Goal: Obtain resource: Obtain resource

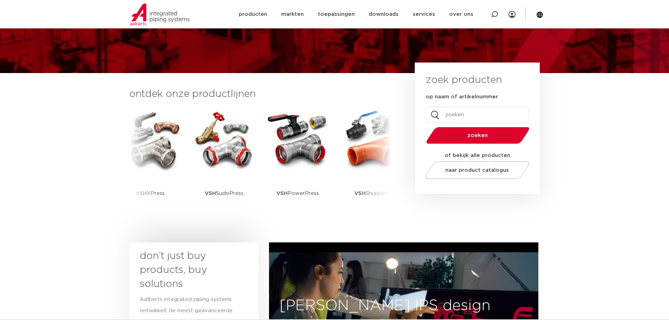
scroll to position [35, 0]
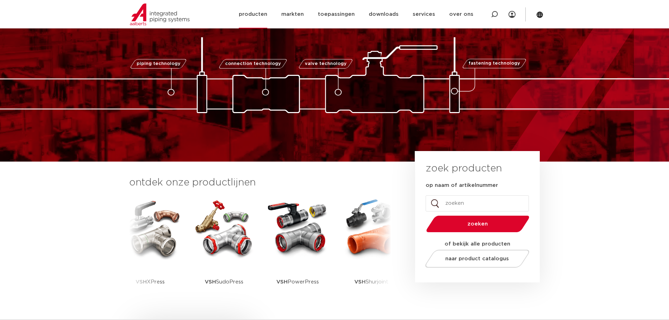
click at [258, 14] on link "producten" at bounding box center [253, 14] width 28 height 28
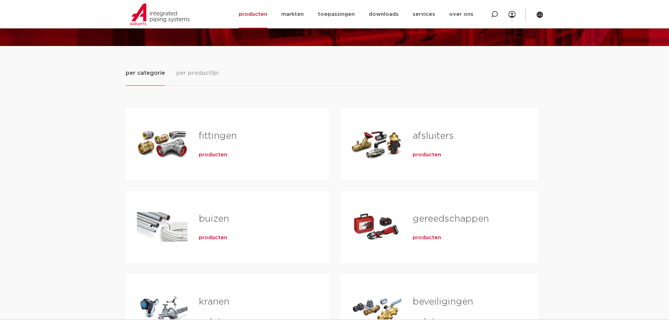
scroll to position [70, 0]
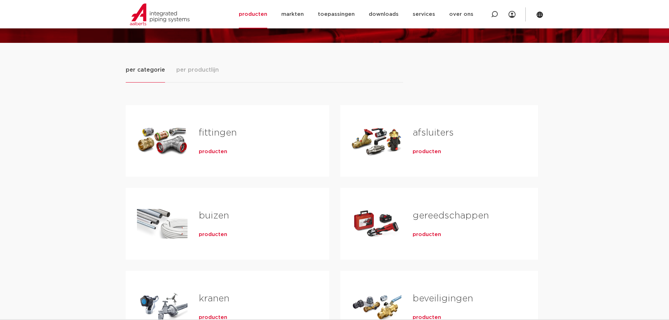
click at [214, 151] on span "producten" at bounding box center [213, 151] width 28 height 7
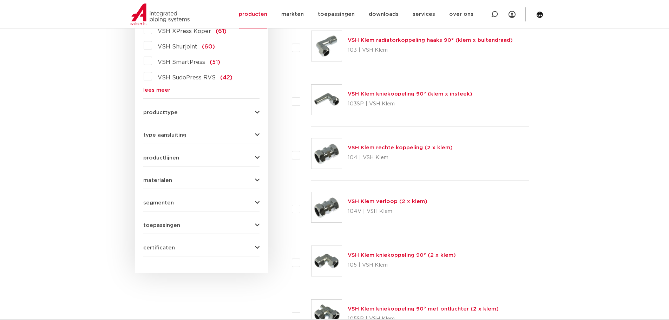
click at [256, 158] on icon "button" at bounding box center [257, 157] width 5 height 5
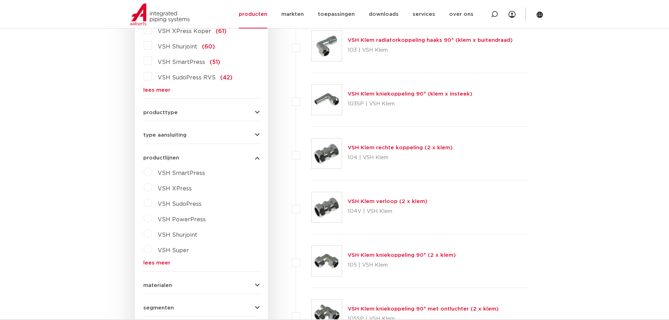
click at [152, 188] on label "VSH XPress" at bounding box center [172, 187] width 40 height 11
click at [249, 207] on select "maak een keuze VSH XPress RVS 304 fittingen VSH XPress Staalverzinkt fittingen …" at bounding box center [208, 205] width 100 height 16
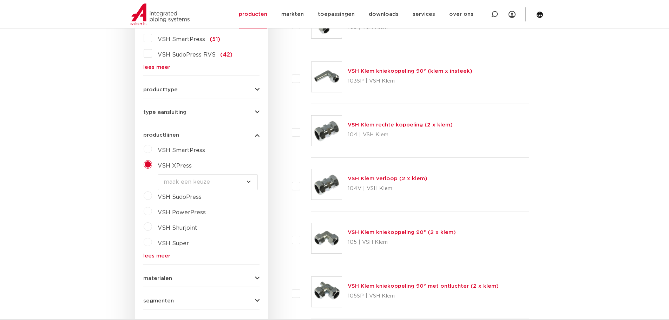
scroll to position [311, 0]
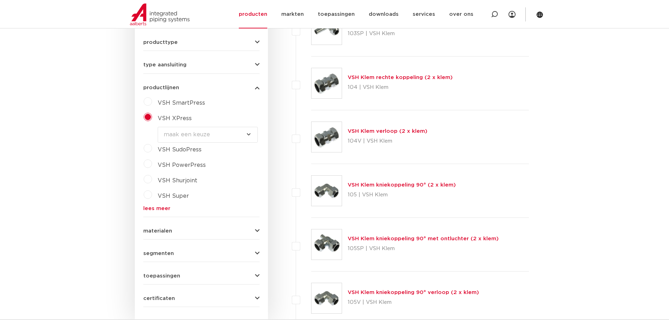
click at [252, 136] on select "maak een keuze VSH XPress RVS 304 fittingen VSH XPress Staalverzinkt fittingen …" at bounding box center [208, 135] width 100 height 16
select select "7530"
click at [158, 127] on select "maak een keuze VSH XPress RVS 304 fittingen VSH XPress Staalverzinkt fittingen …" at bounding box center [208, 135] width 100 height 16
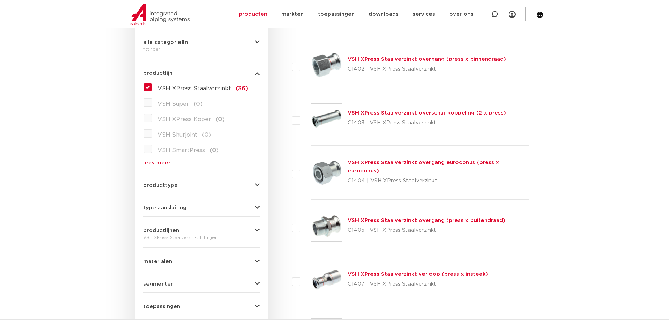
scroll to position [246, 0]
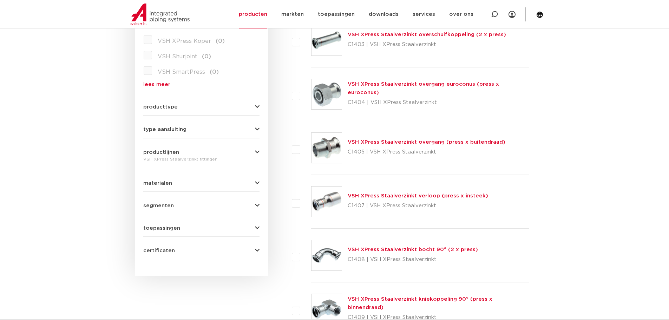
click at [391, 143] on link "VSH XPress Staalverzinkt overgang (press x buitendraad)" at bounding box center [427, 141] width 158 height 5
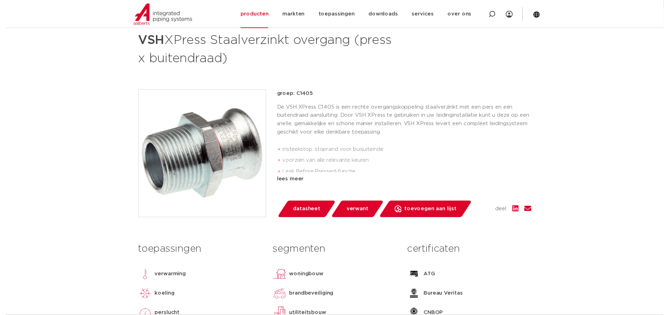
scroll to position [176, 0]
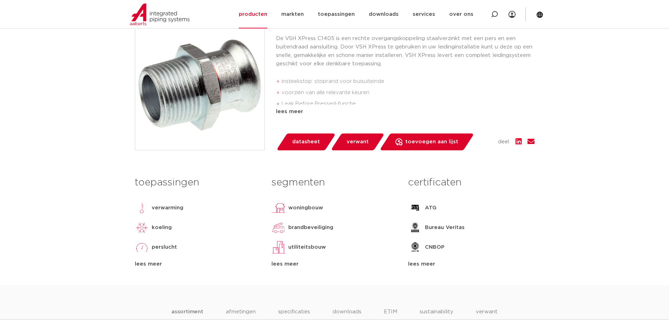
click at [305, 136] on span "datasheet" at bounding box center [306, 141] width 28 height 11
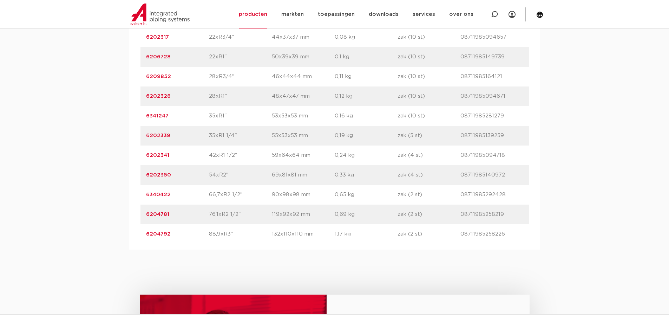
scroll to position [632, 0]
